Goal: Task Accomplishment & Management: Use online tool/utility

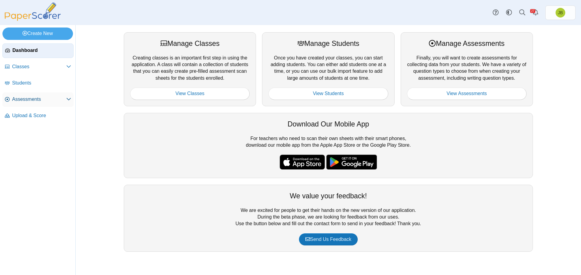
click at [24, 102] on span "Assessments" at bounding box center [39, 99] width 54 height 7
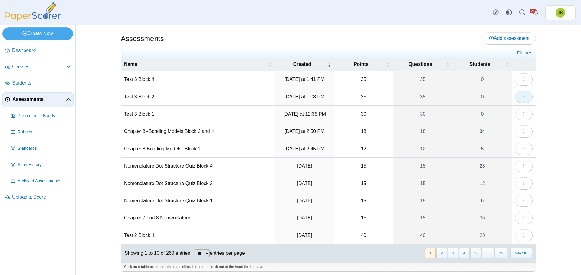
click at [523, 97] on icon "button" at bounding box center [523, 96] width 5 height 5
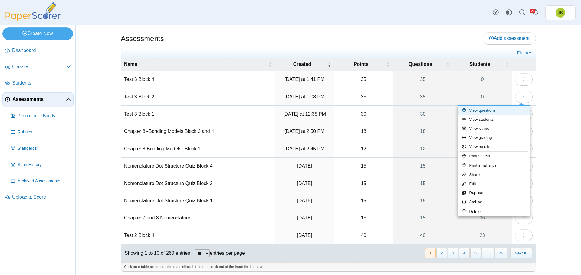
click at [490, 113] on link "View questions" at bounding box center [493, 110] width 73 height 9
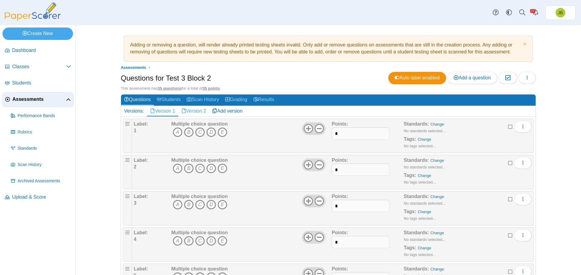
click at [193, 112] on link "Version 2" at bounding box center [193, 111] width 31 height 10
click at [210, 132] on icon "D" at bounding box center [211, 133] width 10 height 10
click at [187, 167] on icon "B" at bounding box center [189, 169] width 10 height 10
click at [174, 207] on icon "A" at bounding box center [178, 205] width 10 height 10
click at [208, 240] on icon "D" at bounding box center [211, 241] width 10 height 10
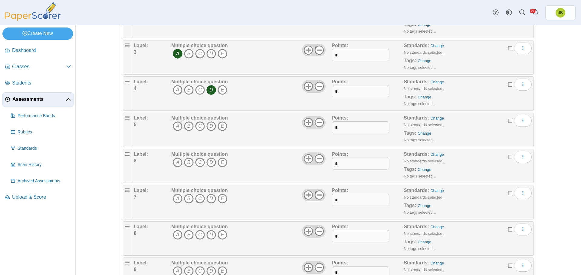
scroll to position [181, 0]
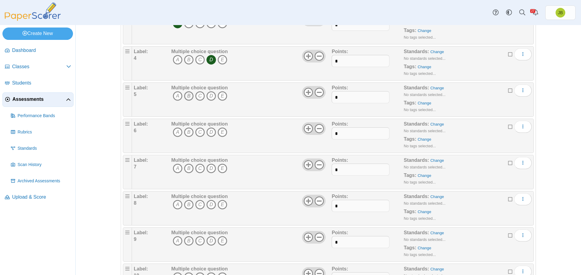
click at [185, 95] on icon "B" at bounding box center [189, 96] width 10 height 10
click at [209, 134] on icon "D" at bounding box center [211, 133] width 10 height 10
click at [211, 168] on icon "D" at bounding box center [211, 169] width 10 height 10
click at [173, 204] on icon "A" at bounding box center [178, 205] width 10 height 10
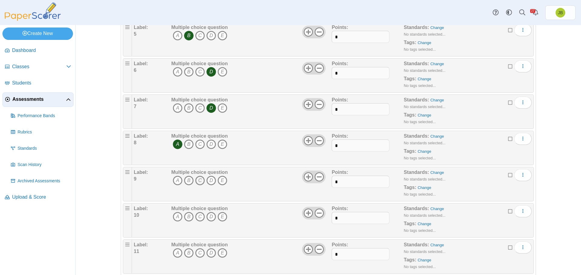
click at [198, 181] on icon "C" at bounding box center [200, 181] width 10 height 10
click at [173, 217] on icon "A" at bounding box center [178, 217] width 10 height 10
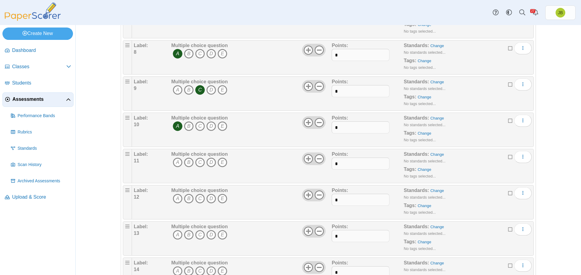
scroll to position [393, 0]
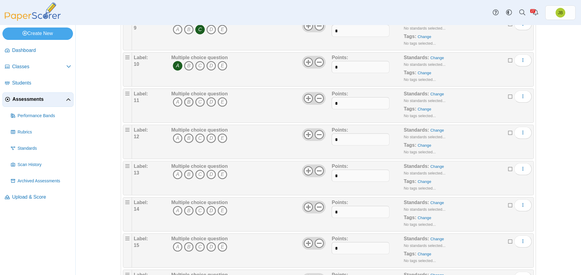
click at [185, 102] on icon "B" at bounding box center [189, 102] width 10 height 10
click at [187, 138] on icon "B" at bounding box center [189, 139] width 10 height 10
click at [175, 173] on icon "A" at bounding box center [178, 175] width 10 height 10
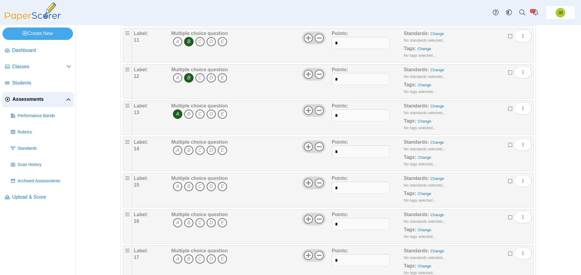
scroll to position [484, 0]
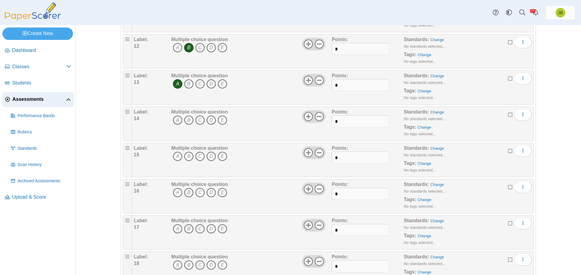
click at [173, 120] on icon "A" at bounding box center [178, 121] width 10 height 10
click at [174, 156] on icon "A" at bounding box center [178, 157] width 10 height 10
click at [175, 192] on icon "A" at bounding box center [178, 193] width 10 height 10
click at [199, 227] on icon "C" at bounding box center [200, 229] width 10 height 10
click at [197, 265] on icon "C" at bounding box center [200, 266] width 10 height 10
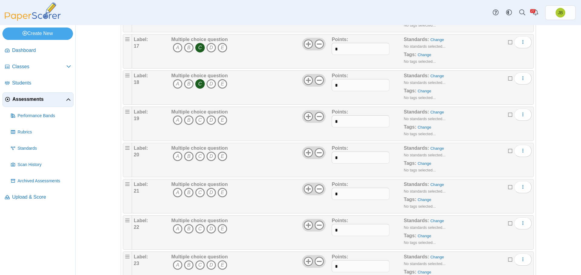
scroll to position [635, 0]
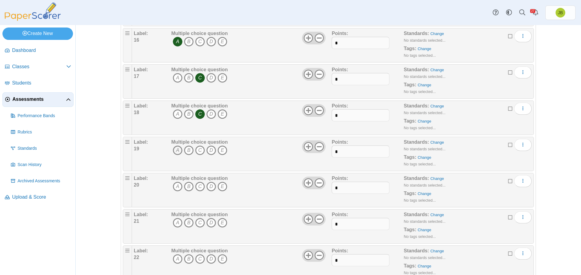
click at [174, 150] on icon "A" at bounding box center [178, 151] width 10 height 10
click at [185, 187] on icon "B" at bounding box center [189, 187] width 10 height 10
click at [198, 224] on icon "C" at bounding box center [200, 223] width 10 height 10
click at [186, 259] on icon "B" at bounding box center [189, 260] width 10 height 10
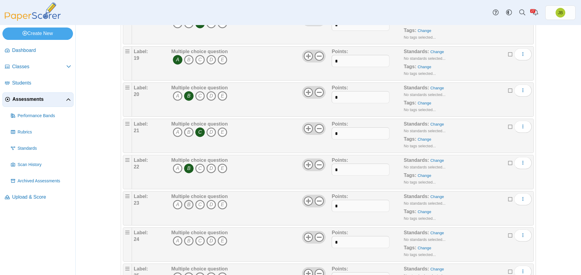
click at [188, 205] on icon "B" at bounding box center [189, 205] width 10 height 10
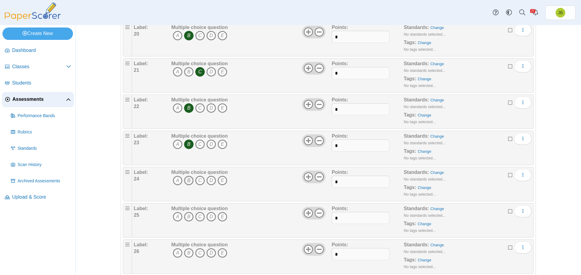
click at [187, 179] on icon "B" at bounding box center [189, 181] width 10 height 10
click at [176, 217] on icon "A" at bounding box center [178, 217] width 10 height 10
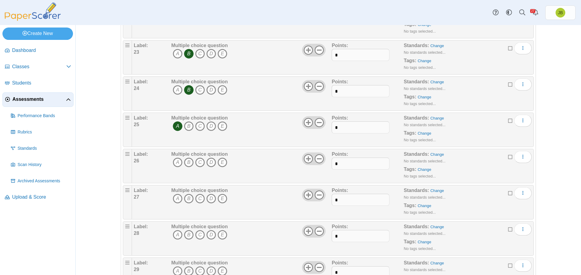
scroll to position [907, 0]
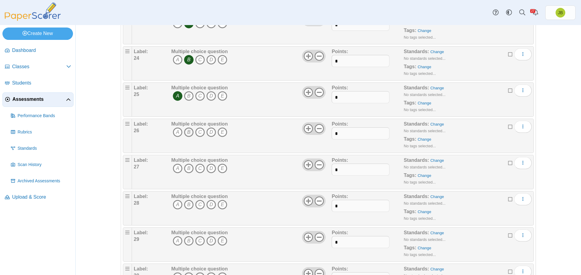
click at [185, 132] on icon "B" at bounding box center [189, 133] width 10 height 10
click at [186, 167] on icon "B" at bounding box center [189, 169] width 10 height 10
click at [186, 205] on icon "B" at bounding box center [189, 205] width 10 height 10
click at [210, 241] on icon "D" at bounding box center [211, 241] width 10 height 10
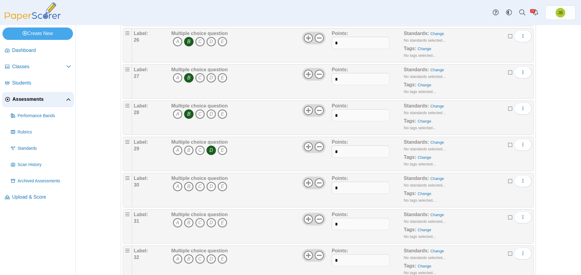
scroll to position [1058, 0]
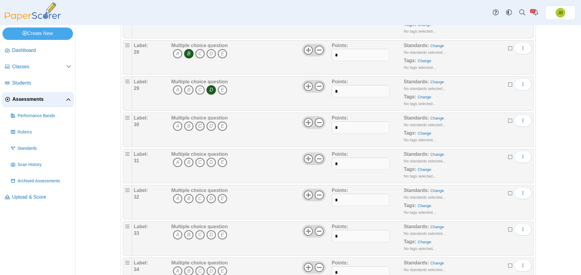
click at [199, 125] on icon "C" at bounding box center [200, 127] width 10 height 10
drag, startPoint x: 177, startPoint y: 161, endPoint x: 175, endPoint y: 165, distance: 4.5
click at [177, 161] on icon "A" at bounding box center [178, 163] width 10 height 10
click at [174, 198] on icon "A" at bounding box center [178, 199] width 10 height 10
click at [186, 234] on icon "B" at bounding box center [189, 235] width 10 height 10
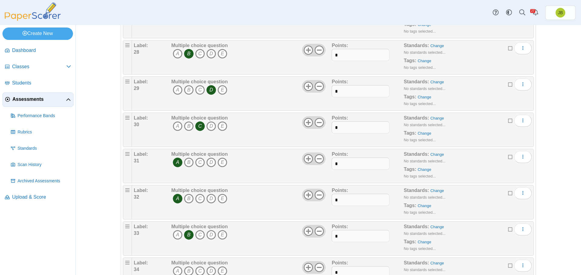
scroll to position [1125, 0]
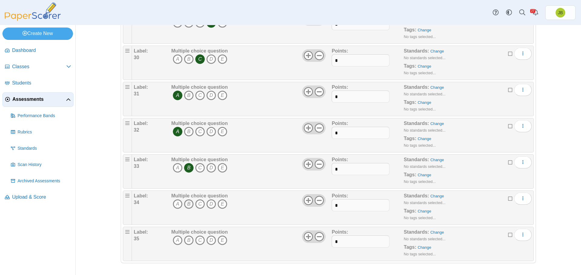
click at [186, 204] on icon "B" at bounding box center [189, 205] width 10 height 10
click at [174, 239] on icon "A" at bounding box center [178, 241] width 10 height 10
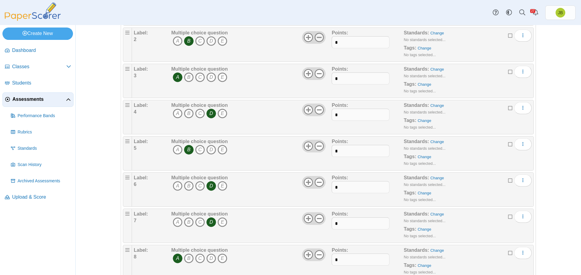
scroll to position [0, 0]
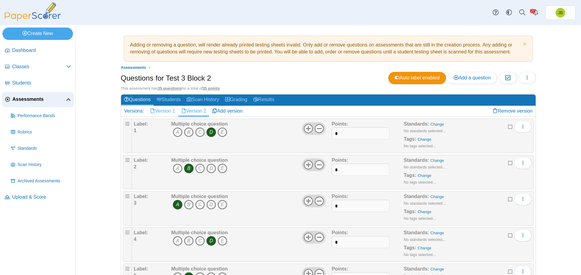
click at [162, 110] on link "Version 1" at bounding box center [162, 111] width 31 height 10
click at [198, 133] on icon "C" at bounding box center [200, 133] width 10 height 10
click at [175, 169] on icon "A" at bounding box center [178, 169] width 10 height 10
drag, startPoint x: 220, startPoint y: 205, endPoint x: 217, endPoint y: 208, distance: 4.7
click at [220, 205] on icon "E" at bounding box center [222, 205] width 10 height 10
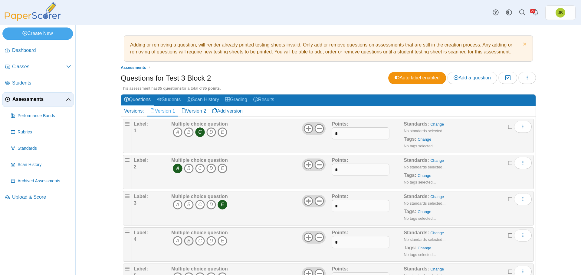
click at [187, 241] on icon "B" at bounding box center [189, 241] width 10 height 10
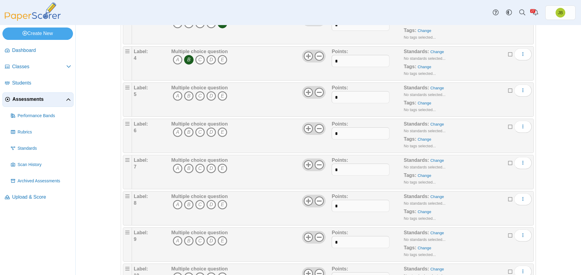
scroll to position [212, 0]
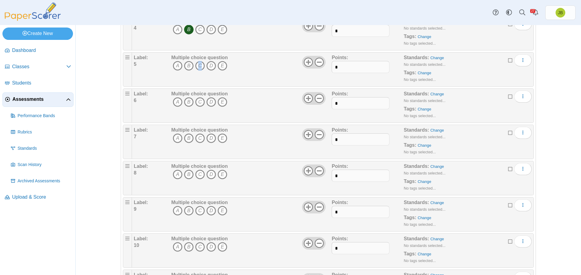
drag, startPoint x: 198, startPoint y: 66, endPoint x: 197, endPoint y: 72, distance: 6.7
click at [197, 66] on icon "C" at bounding box center [200, 66] width 10 height 10
click at [220, 103] on icon "E" at bounding box center [222, 102] width 10 height 10
click at [221, 137] on icon "E" at bounding box center [222, 139] width 10 height 10
click at [208, 173] on icon "D" at bounding box center [211, 175] width 10 height 10
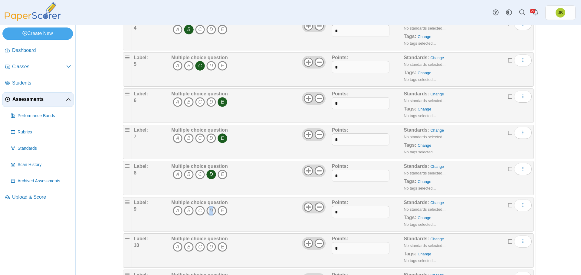
click at [209, 210] on icon "D" at bounding box center [211, 211] width 10 height 10
click at [177, 245] on icon "A" at bounding box center [178, 248] width 10 height 10
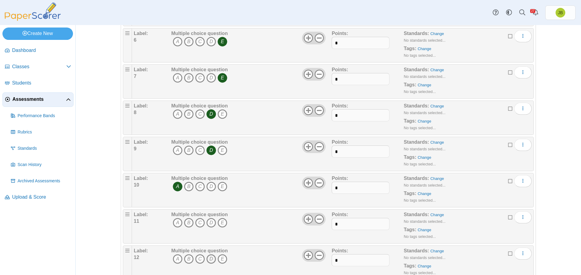
scroll to position [333, 0]
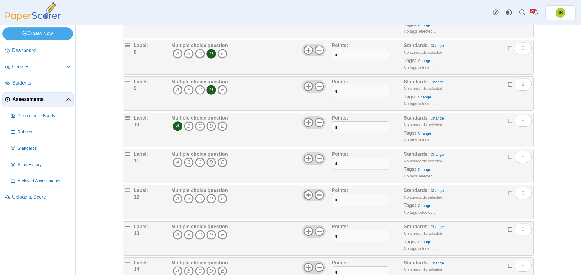
click at [208, 164] on icon "D" at bounding box center [211, 163] width 10 height 10
click at [186, 196] on icon "B" at bounding box center [189, 199] width 10 height 10
click at [197, 233] on icon "C" at bounding box center [200, 235] width 10 height 10
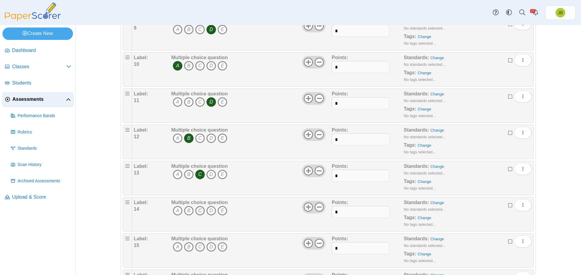
click at [197, 212] on icon "C" at bounding box center [200, 211] width 10 height 10
click at [186, 246] on icon "B" at bounding box center [189, 248] width 10 height 10
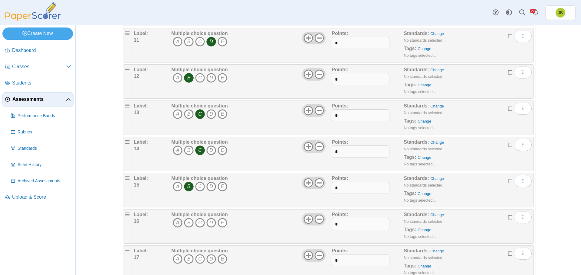
click at [176, 223] on icon "A" at bounding box center [178, 223] width 10 height 10
click at [187, 257] on icon "B" at bounding box center [189, 260] width 10 height 10
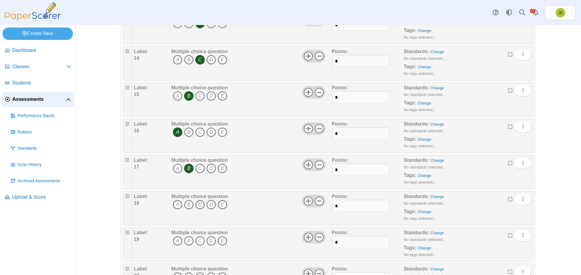
click at [197, 205] on icon "C" at bounding box center [200, 205] width 10 height 10
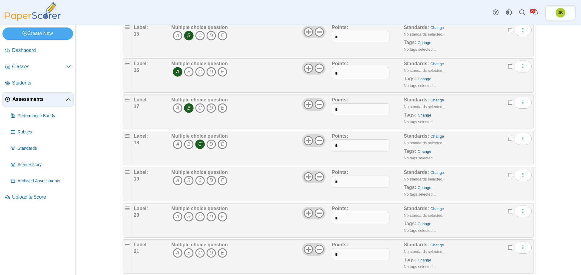
scroll to position [665, 0]
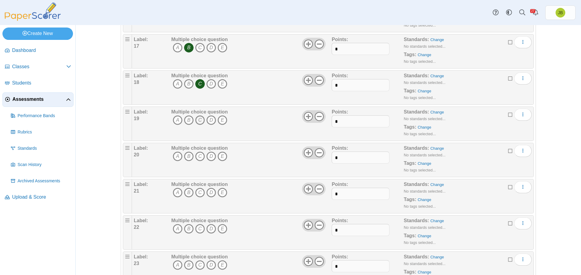
click at [199, 117] on icon "C" at bounding box center [200, 121] width 10 height 10
click at [175, 156] on icon "A" at bounding box center [178, 157] width 10 height 10
click at [210, 193] on icon "D" at bounding box center [211, 193] width 10 height 10
click at [197, 229] on icon "C" at bounding box center [200, 229] width 10 height 10
click at [176, 264] on icon "A" at bounding box center [178, 266] width 10 height 10
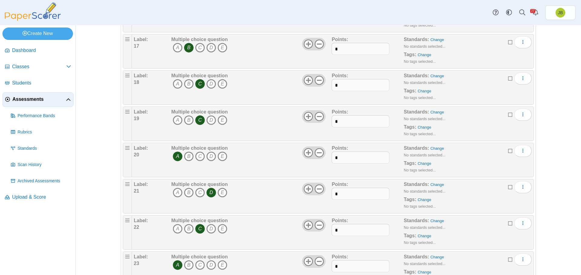
scroll to position [756, 0]
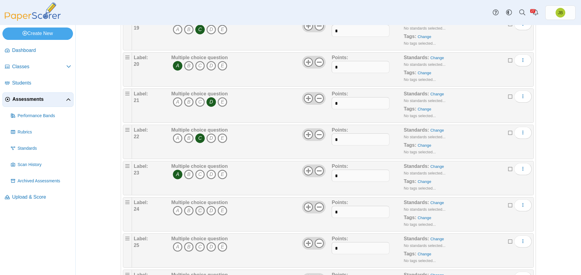
click at [197, 211] on icon "C" at bounding box center [200, 211] width 10 height 10
click at [185, 247] on icon "B" at bounding box center [189, 248] width 10 height 10
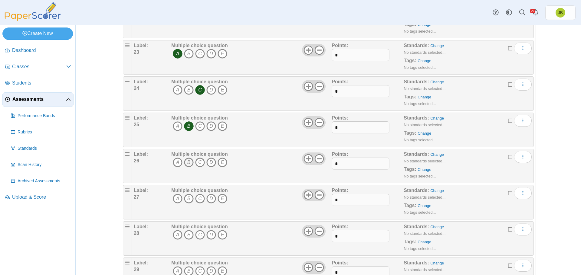
click at [187, 163] on icon "B" at bounding box center [189, 163] width 10 height 10
click at [186, 197] on icon "B" at bounding box center [189, 199] width 10 height 10
click at [197, 235] on icon "C" at bounding box center [200, 235] width 10 height 10
click at [173, 270] on icon "A" at bounding box center [178, 272] width 10 height 10
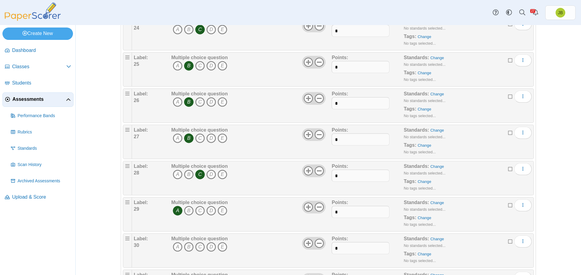
scroll to position [998, 0]
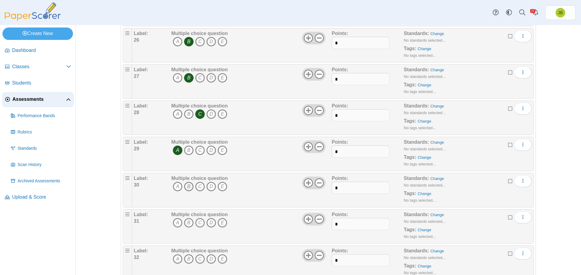
click at [184, 184] on icon "B" at bounding box center [189, 187] width 10 height 10
click at [209, 225] on icon "D" at bounding box center [211, 223] width 10 height 10
click at [195, 258] on icon "C" at bounding box center [200, 260] width 10 height 10
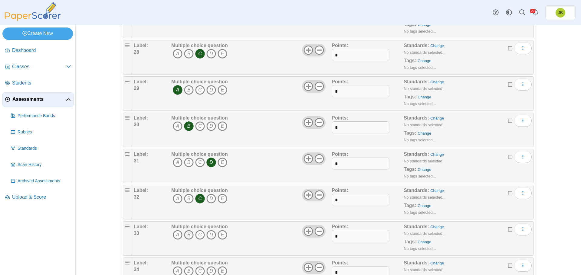
click at [187, 236] on icon "B" at bounding box center [189, 235] width 10 height 10
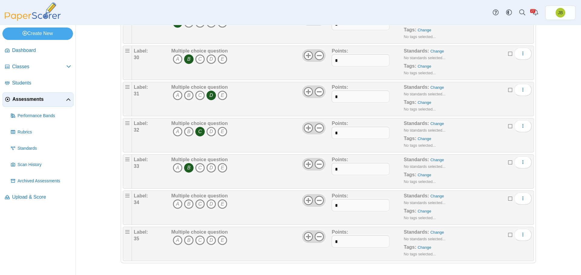
click at [197, 204] on icon "C" at bounding box center [200, 205] width 10 height 10
click at [174, 240] on icon "A" at bounding box center [178, 241] width 10 height 10
